Goal: Communication & Community: Answer question/provide support

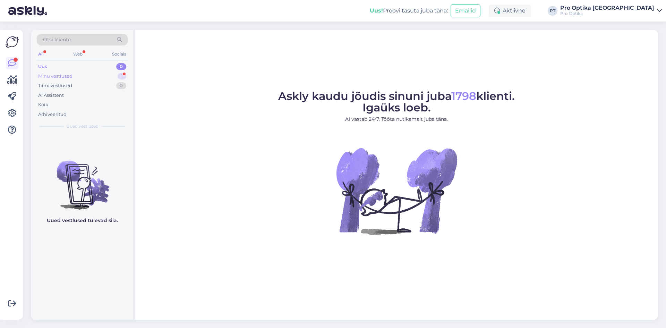
click at [93, 72] on div "Minu vestlused 1" at bounding box center [82, 76] width 91 height 10
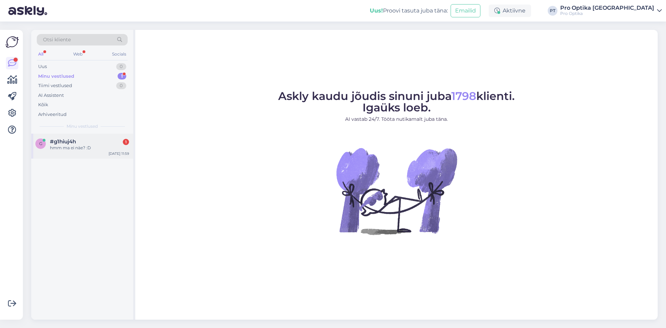
click at [77, 154] on div "g #g1hiuj4h 1 hmm ma ei näe? :D [DATE] 11:59" at bounding box center [82, 146] width 102 height 25
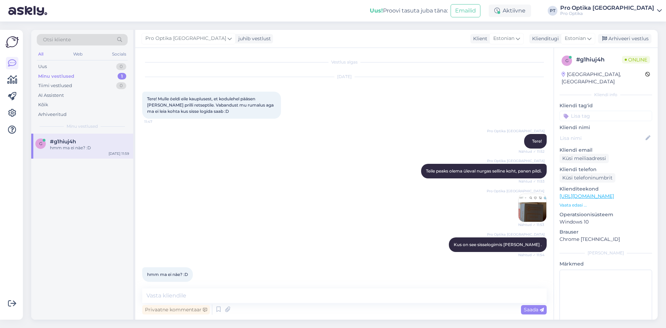
scroll to position [51, 0]
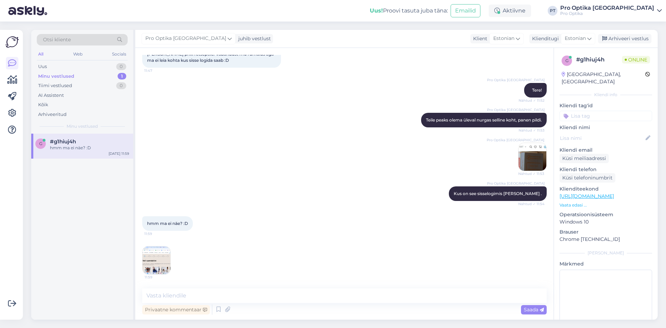
click at [159, 264] on img at bounding box center [157, 260] width 28 height 28
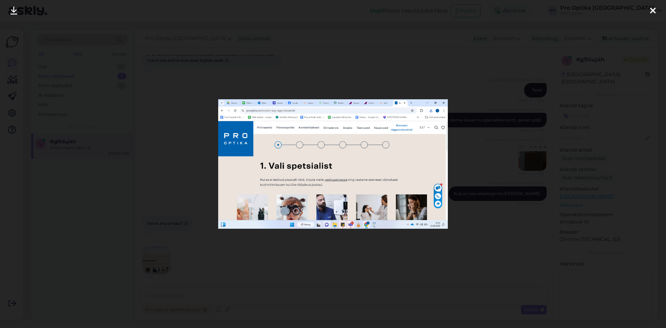
click at [504, 194] on div at bounding box center [333, 164] width 666 height 328
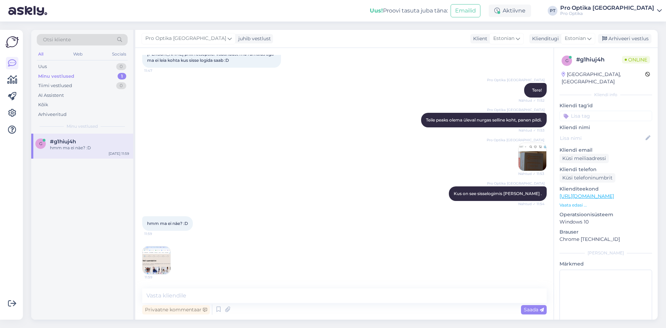
click at [154, 264] on img at bounding box center [157, 260] width 28 height 28
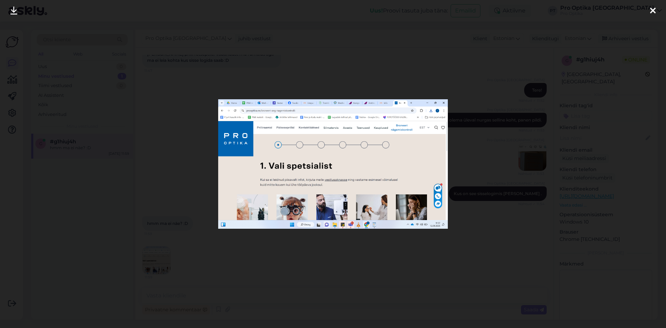
click at [482, 159] on div at bounding box center [333, 164] width 666 height 328
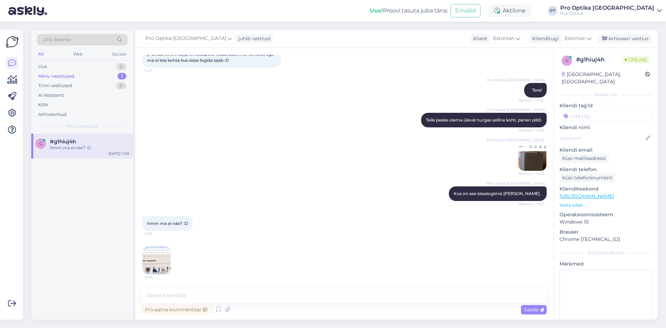
click at [526, 156] on img at bounding box center [533, 157] width 28 height 28
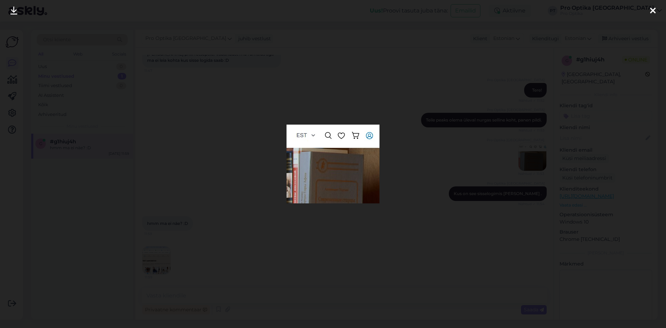
click at [249, 246] on div at bounding box center [333, 164] width 666 height 328
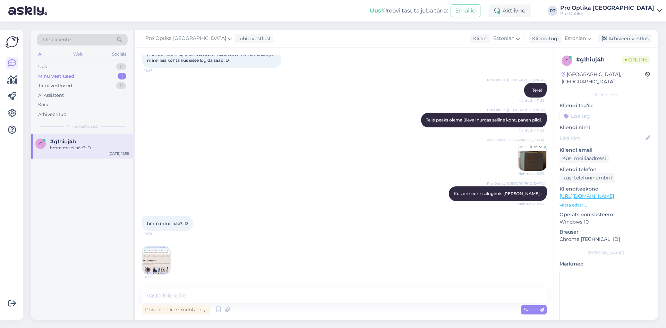
click at [162, 258] on img at bounding box center [157, 260] width 28 height 28
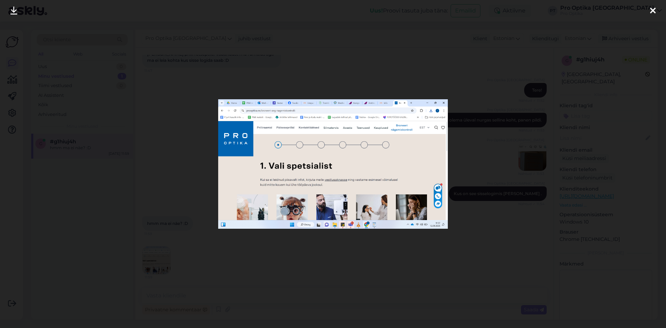
click at [437, 270] on div at bounding box center [333, 164] width 666 height 328
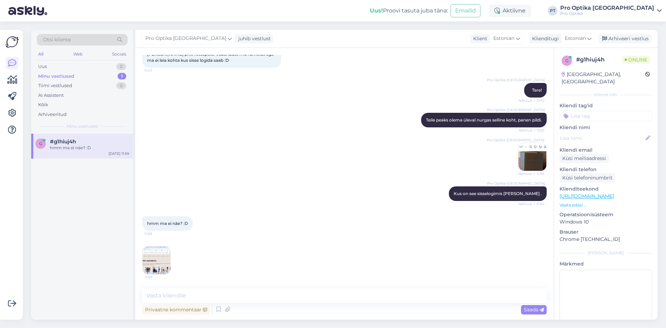
click at [159, 269] on img at bounding box center [157, 260] width 28 height 28
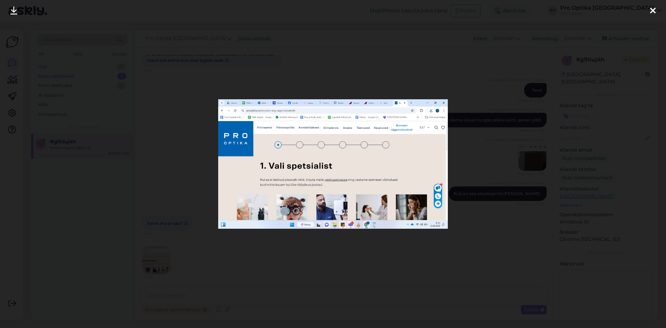
click at [464, 128] on div at bounding box center [333, 164] width 666 height 328
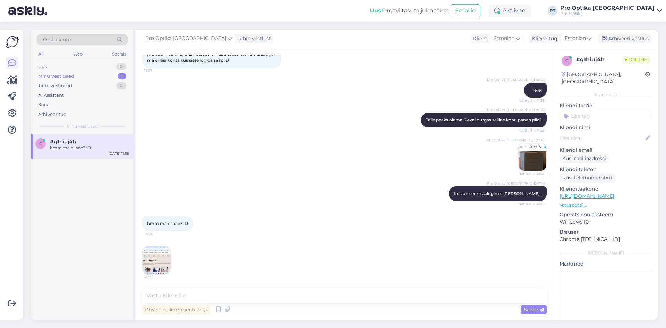
click at [282, 288] on div "Vestlus algas [DATE] Tere! Mulle öeldi eile kauplusest, et kodulehel pääsen [PE…" at bounding box center [344, 184] width 418 height 272
click at [279, 296] on textarea at bounding box center [344, 295] width 404 height 15
type textarea "Kas Te saaksite palun proovida brauserit uuendada ja vaadata kas siis ilmub?"
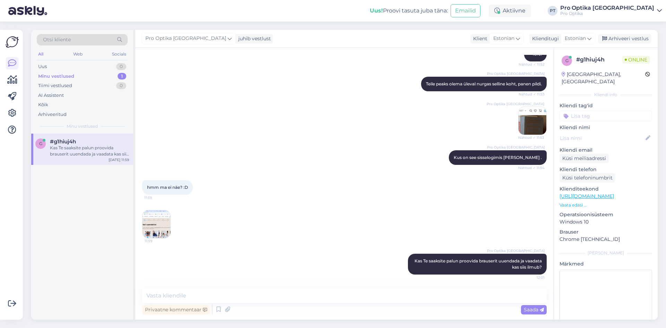
click at [71, 230] on div "g #g1hiuj4h Kas Te saaksite palun proovida brauserit uuendada ja vaadata kas si…" at bounding box center [82, 227] width 102 height 186
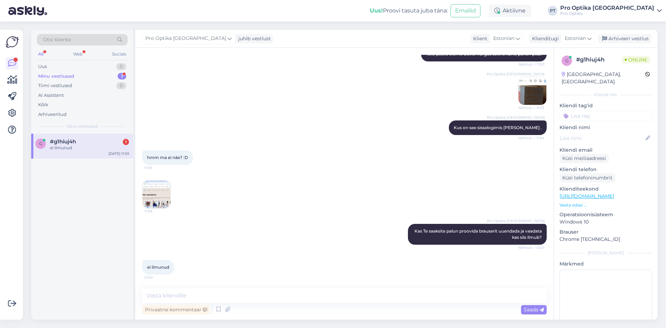
click at [168, 198] on img at bounding box center [157, 194] width 28 height 28
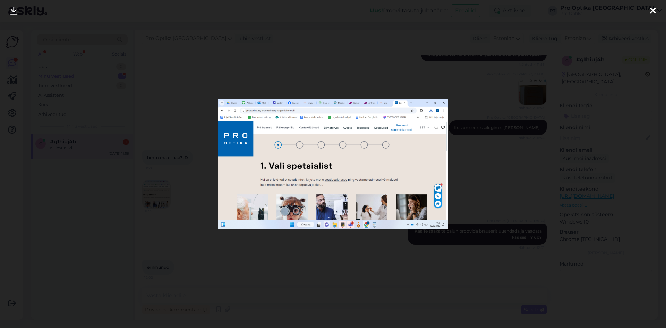
click at [88, 215] on div at bounding box center [333, 164] width 666 height 328
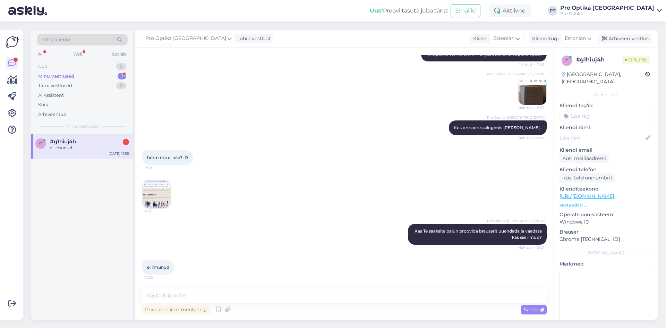
click at [158, 201] on img at bounding box center [157, 194] width 28 height 28
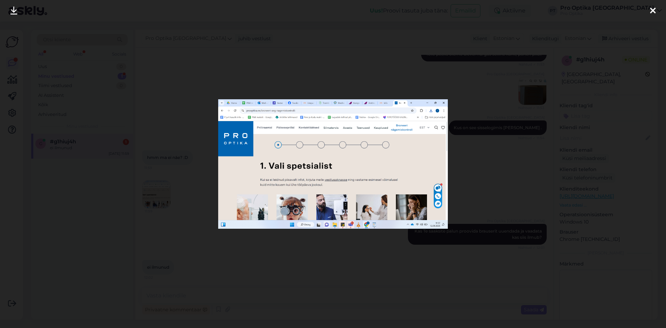
click at [462, 135] on div at bounding box center [333, 164] width 666 height 328
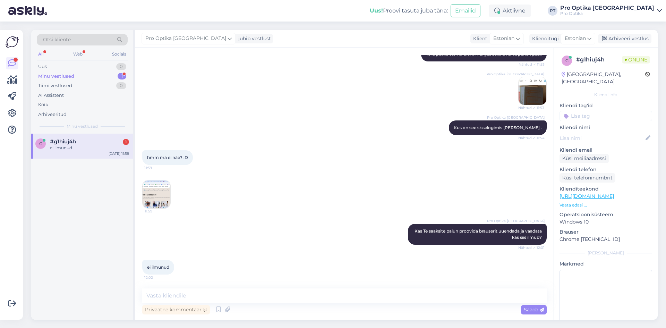
scroll to position [124, 0]
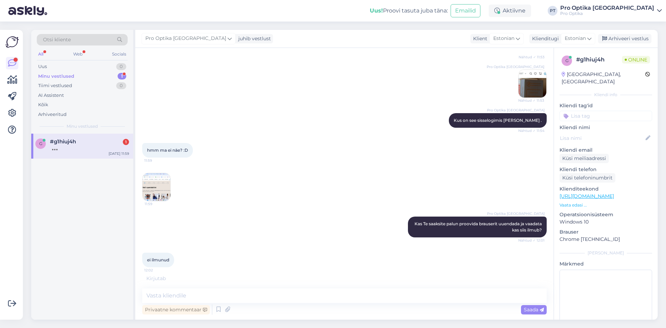
click at [159, 187] on img at bounding box center [157, 187] width 28 height 28
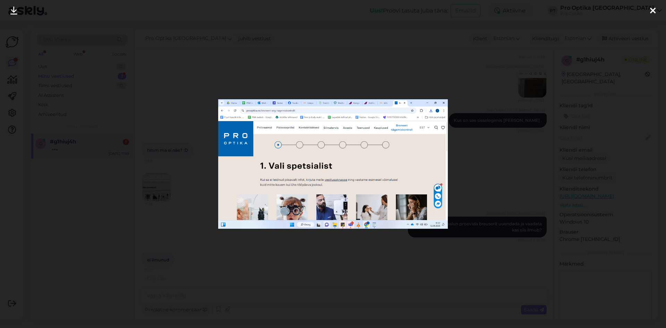
click at [464, 140] on div at bounding box center [333, 164] width 666 height 328
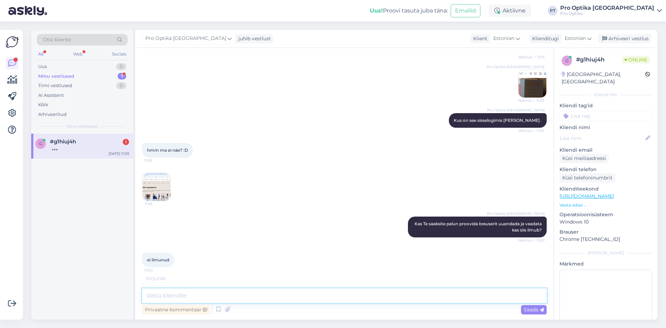
click at [217, 295] on textarea at bounding box center [344, 295] width 404 height 15
type textarea "G"
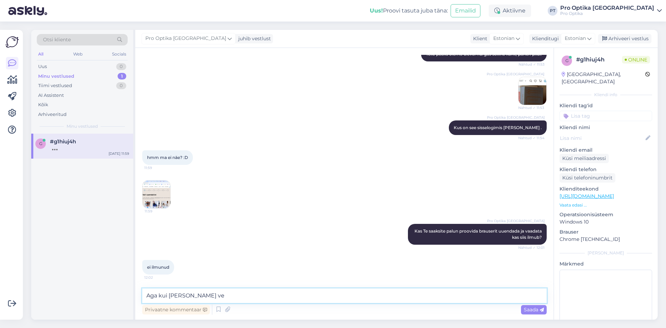
scroll to position [147, 0]
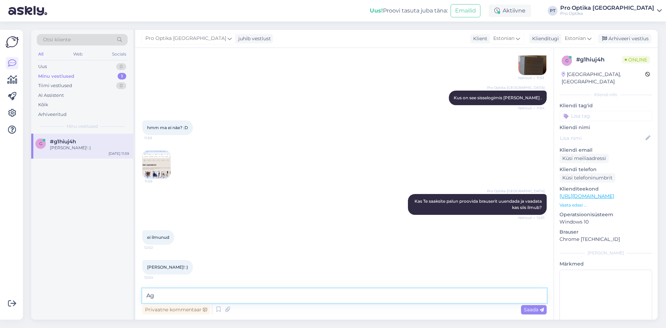
type textarea "A"
type textarea "Suurepärane! :="
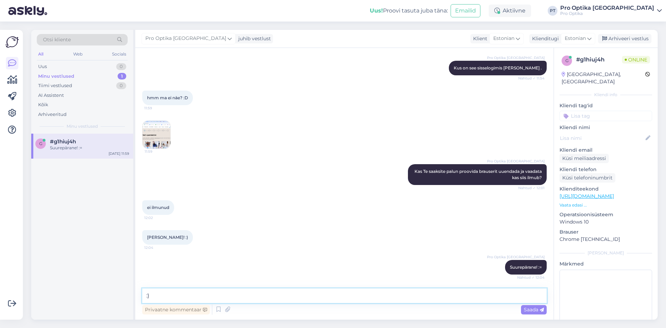
type textarea ":) *"
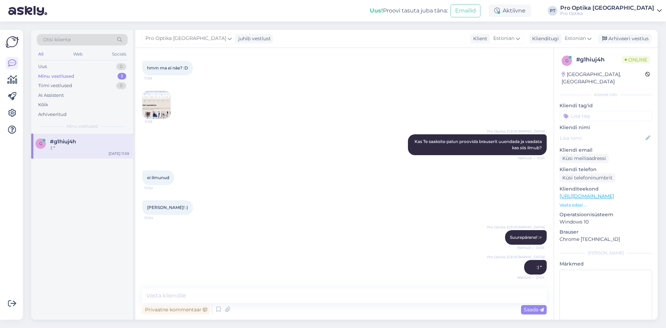
click at [109, 215] on div "g #g1hiuj4h :) * [DATE] 11:59" at bounding box center [82, 227] width 102 height 186
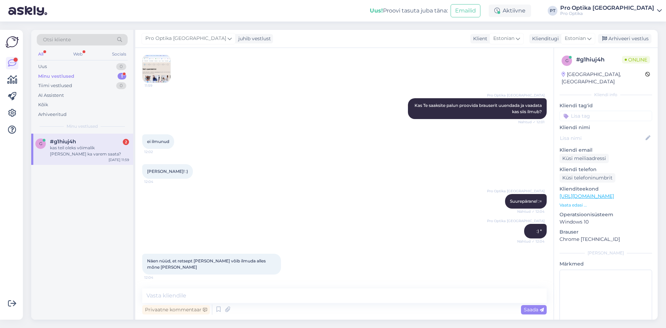
scroll to position [272, 0]
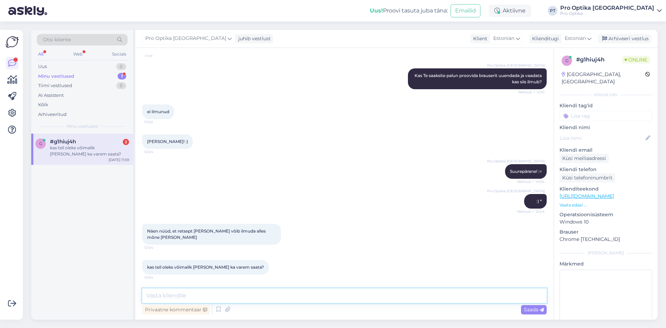
click at [209, 301] on textarea at bounding box center [344, 295] width 404 height 15
type textarea "Kas Teil [PERSON_NAME] ligipääsu enda prilliretseptile või arvele?"
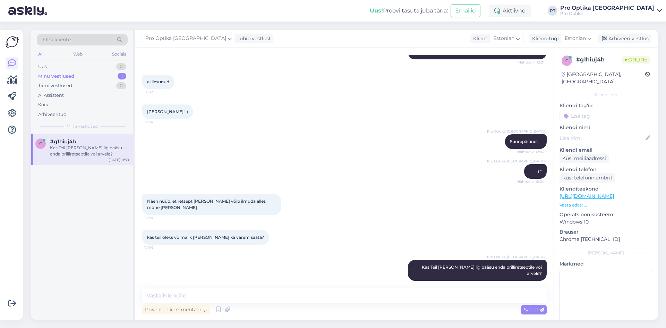
click at [103, 262] on div "g #g1hiuj4h Kas Teil [PERSON_NAME] ligipääsu enda prilliretseptile või arvele? …" at bounding box center [82, 227] width 102 height 186
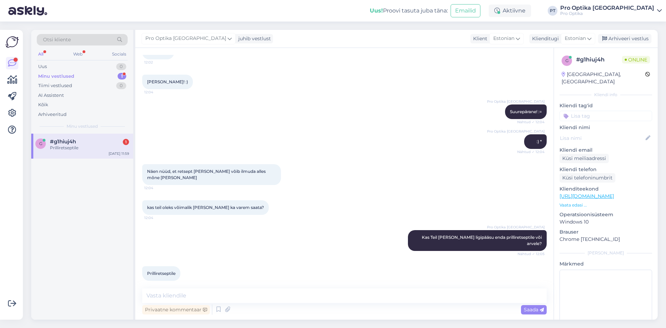
click at [82, 48] on div "Otsi kliente" at bounding box center [82, 42] width 91 height 16
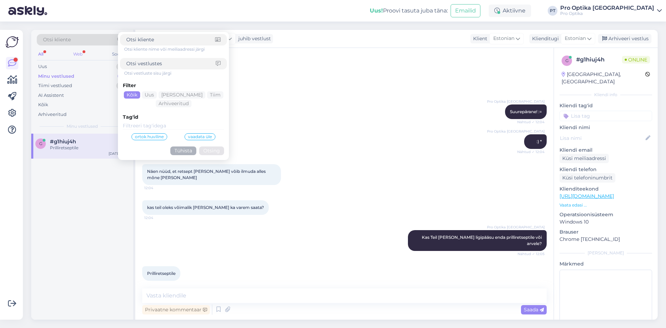
click at [78, 50] on div "Web" at bounding box center [78, 54] width 12 height 9
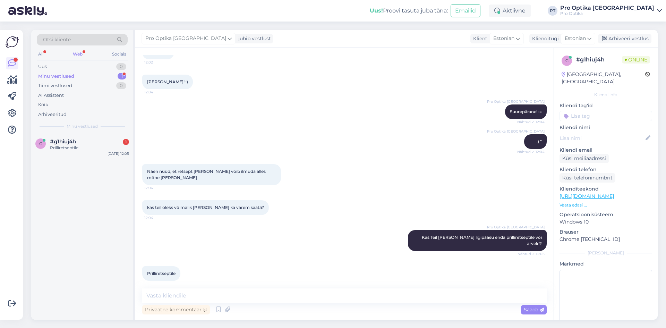
click at [58, 79] on div "Minu vestlused" at bounding box center [56, 76] width 36 height 7
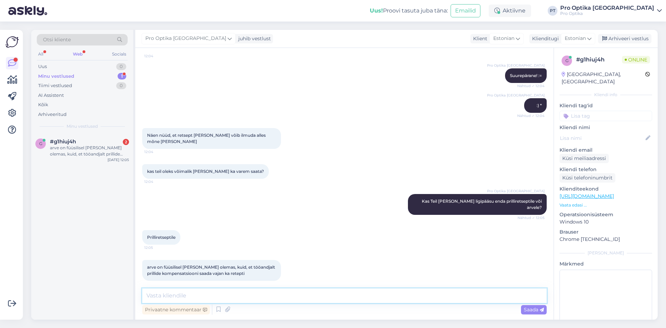
click at [233, 301] on textarea at bounding box center [344, 295] width 404 height 15
type textarea "Kui [PERSON_NAME] vasakpool asuvast menüüst ''Minu retseptid'' siis retsept ei …"
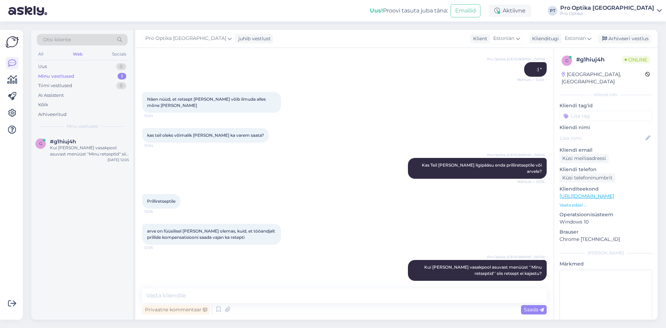
click at [86, 252] on div "g #g1hiuj4h Kui [PERSON_NAME] vasakpool asuvast menüüst ''Minu retseptid'' siis…" at bounding box center [82, 227] width 102 height 186
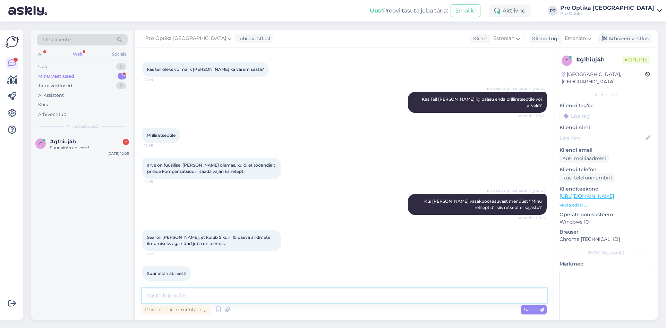
click at [188, 290] on textarea at bounding box center [344, 295] width 404 height 15
click at [217, 310] on icon at bounding box center [218, 309] width 8 height 10
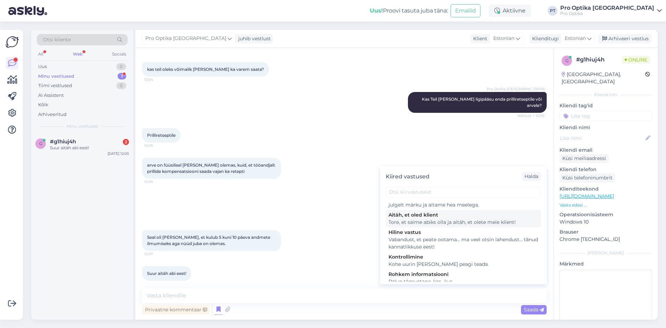
scroll to position [208, 0]
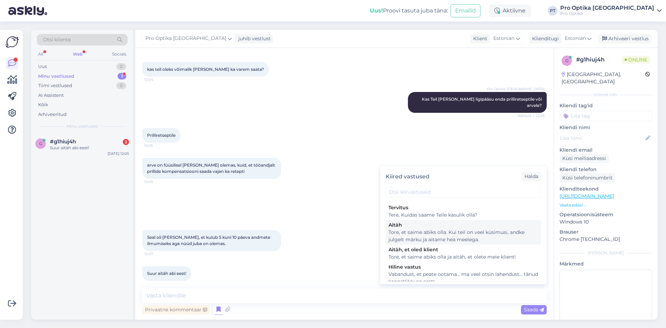
click at [428, 243] on div "Tore, et saime abiks olla. Kui teil on veel küsimusi, andke julgelt märku ja ai…" at bounding box center [463, 236] width 150 height 15
type textarea "Tore, et saime abiks olla. Kui teil on veel küsimusi, andke julgelt märku ja ai…"
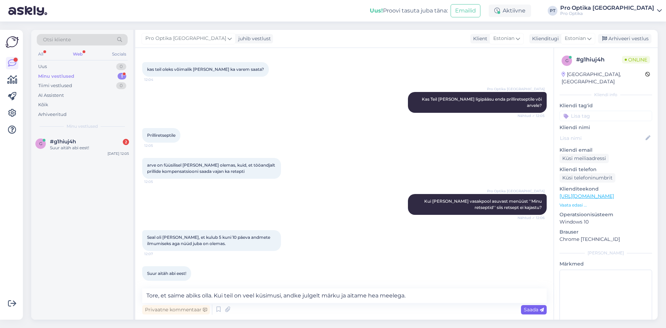
click at [526, 309] on span "Saada" at bounding box center [534, 309] width 20 height 6
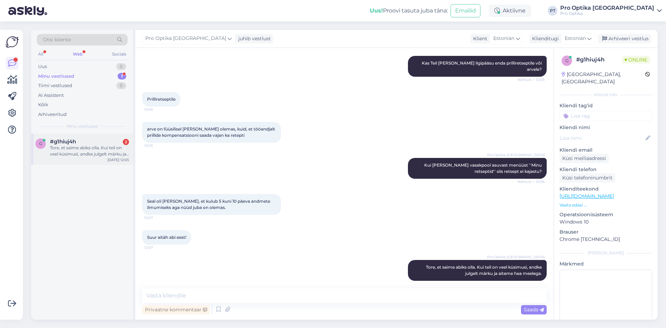
click at [63, 151] on div "Tore, et saime abiks olla. Kui teil on veel küsimusi, andke julgelt märku ja ai…" at bounding box center [89, 151] width 79 height 12
click at [80, 51] on div "Web" at bounding box center [77, 54] width 12 height 9
click at [94, 74] on div "Minu vestlused 1" at bounding box center [82, 76] width 91 height 10
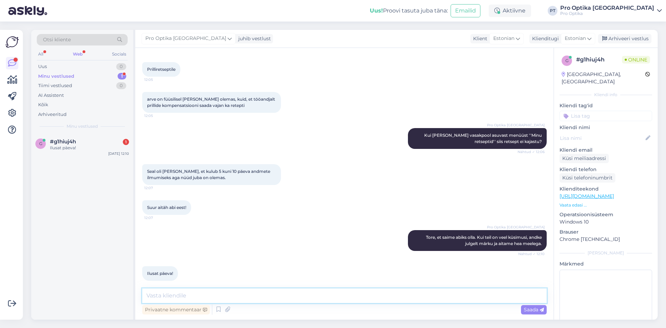
click at [254, 298] on textarea at bounding box center [344, 295] width 404 height 15
type textarea "Teile samuti :)"
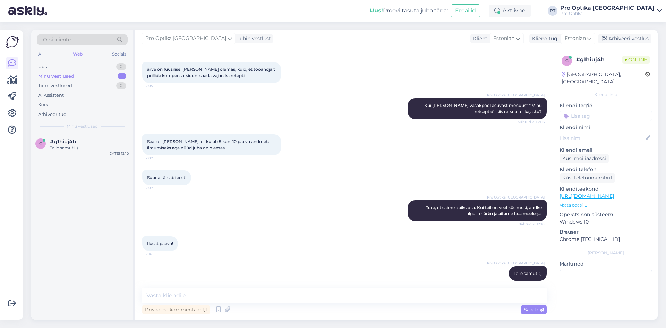
click at [103, 268] on div "g #g1hiuj4h Teile samuti :) [DATE] 12:10" at bounding box center [82, 227] width 102 height 186
click at [625, 40] on div "Arhiveeri vestlus" at bounding box center [624, 38] width 53 height 9
